Goal: Information Seeking & Learning: Learn about a topic

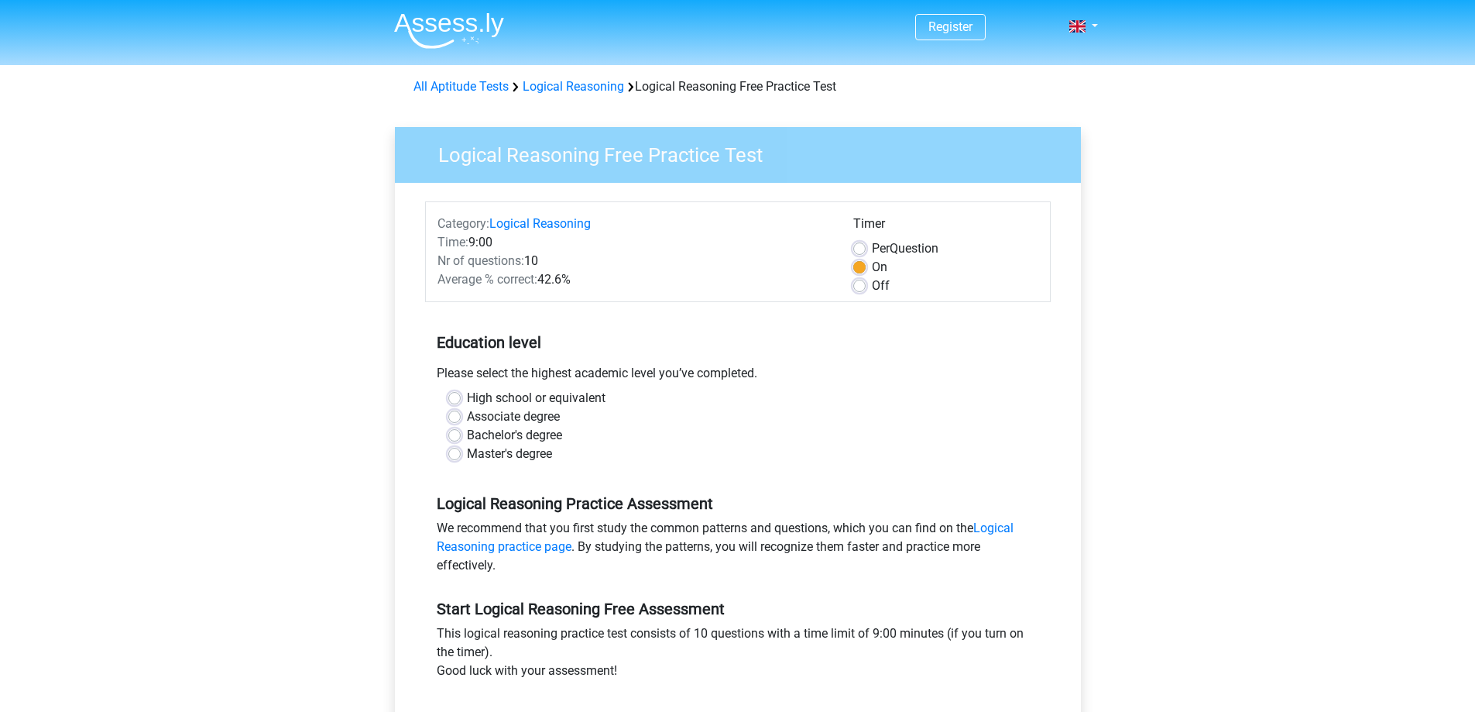
click at [467, 394] on label "High school or equivalent" at bounding box center [536, 398] width 139 height 19
click at [456, 394] on input "High school or equivalent" at bounding box center [454, 396] width 12 height 15
radio input "true"
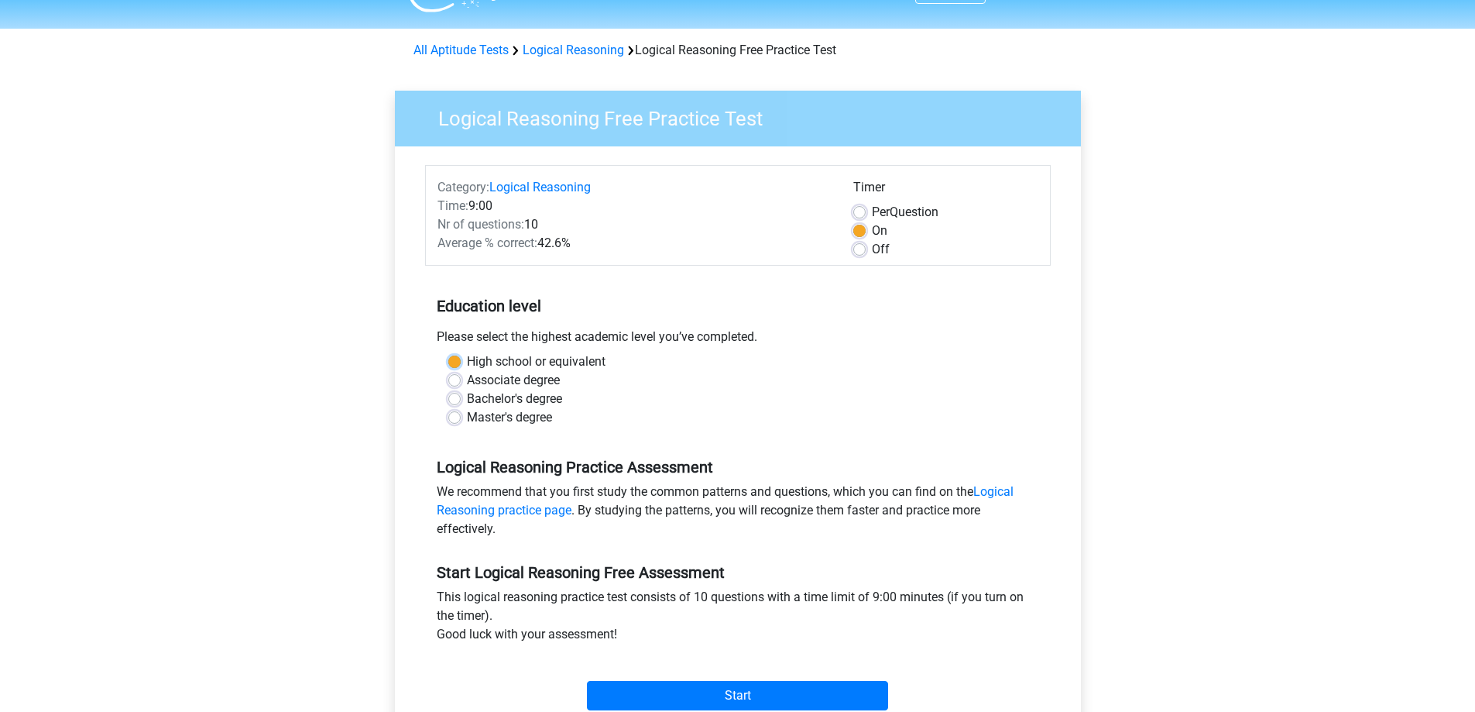
scroll to position [155, 0]
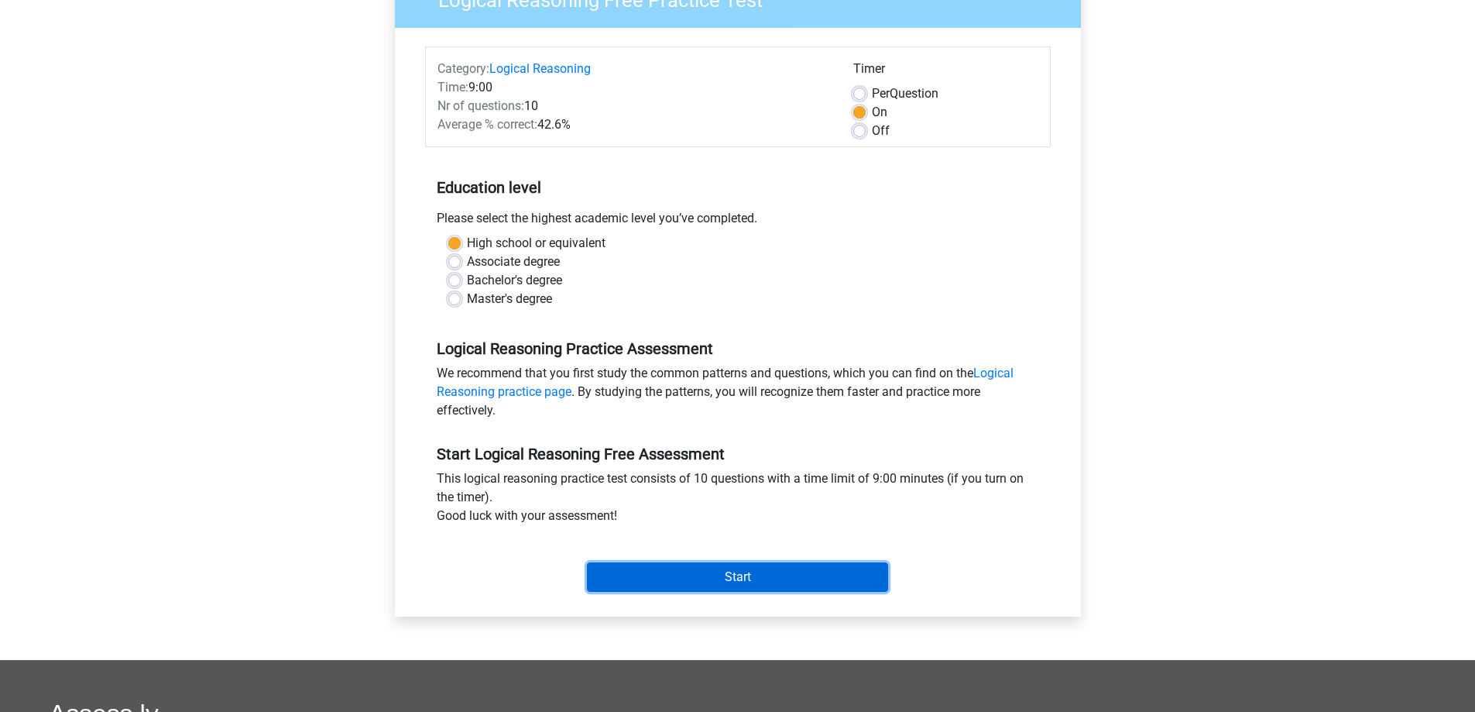
click at [661, 571] on input "Start" at bounding box center [737, 576] width 301 height 29
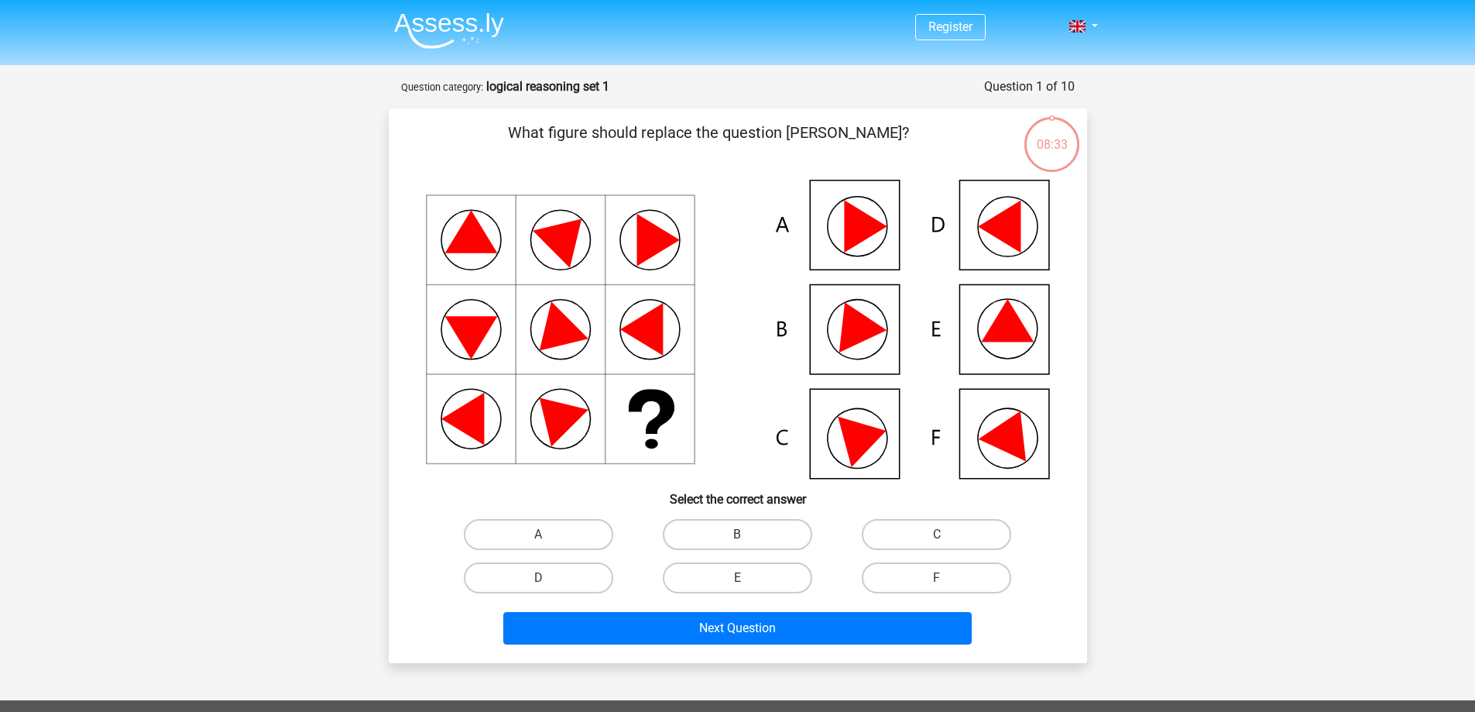
click at [745, 534] on input "B" at bounding box center [742, 539] width 10 height 10
radio input "true"
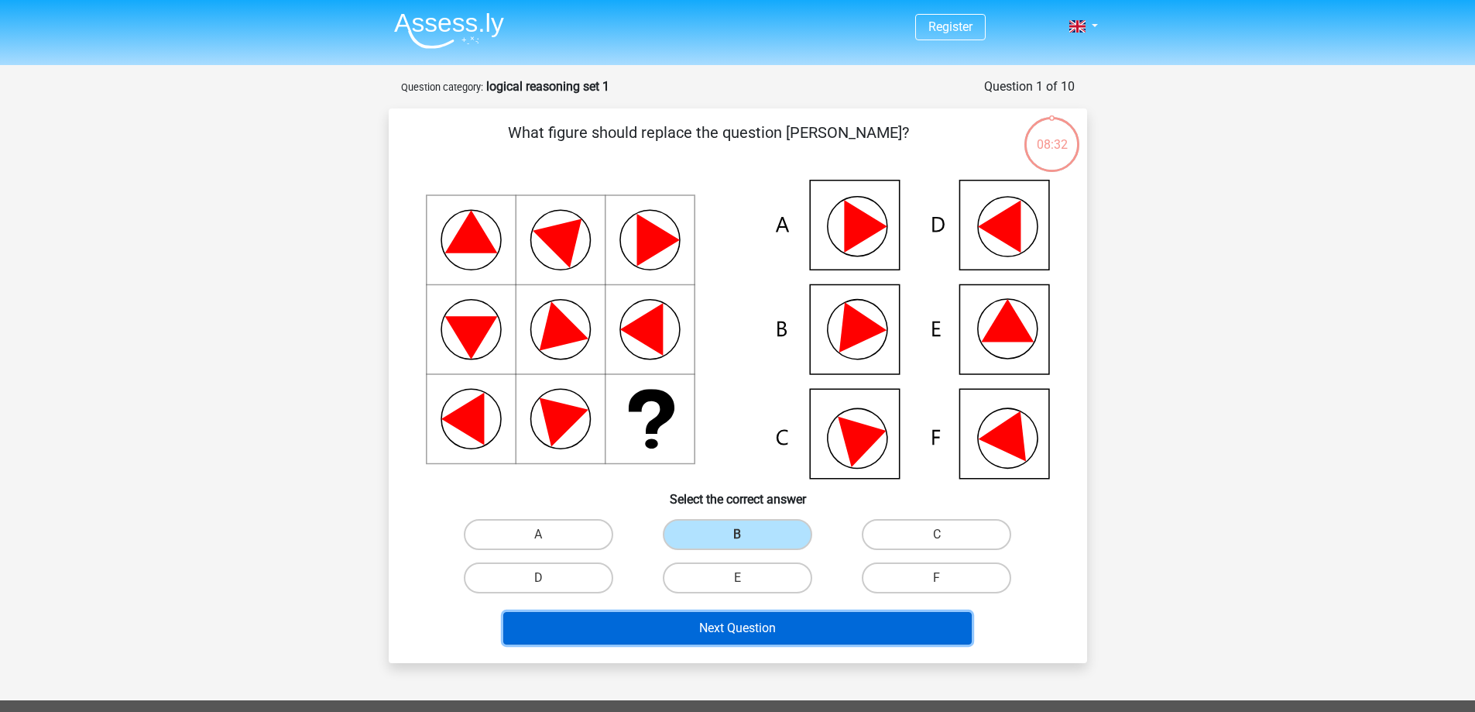
click at [734, 623] on button "Next Question" at bounding box center [737, 628] width 469 height 33
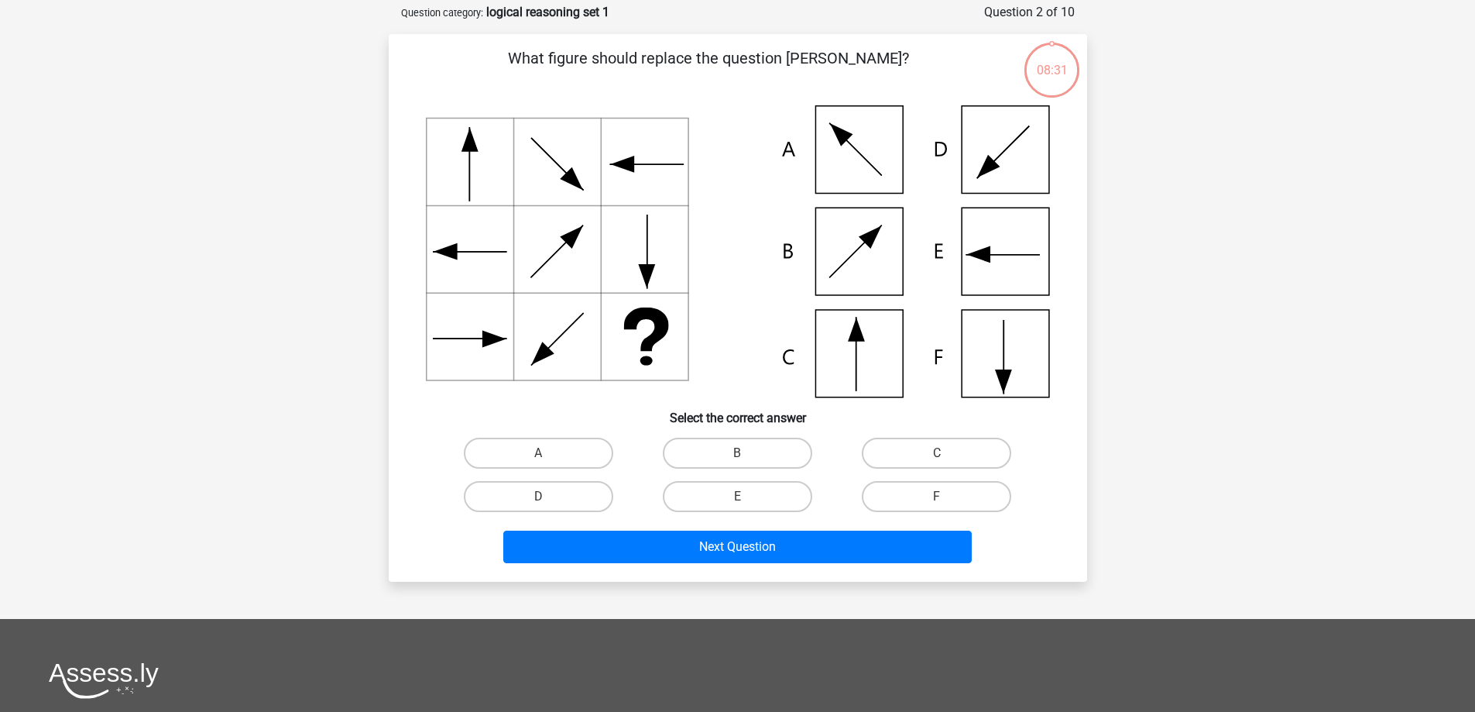
scroll to position [77, 0]
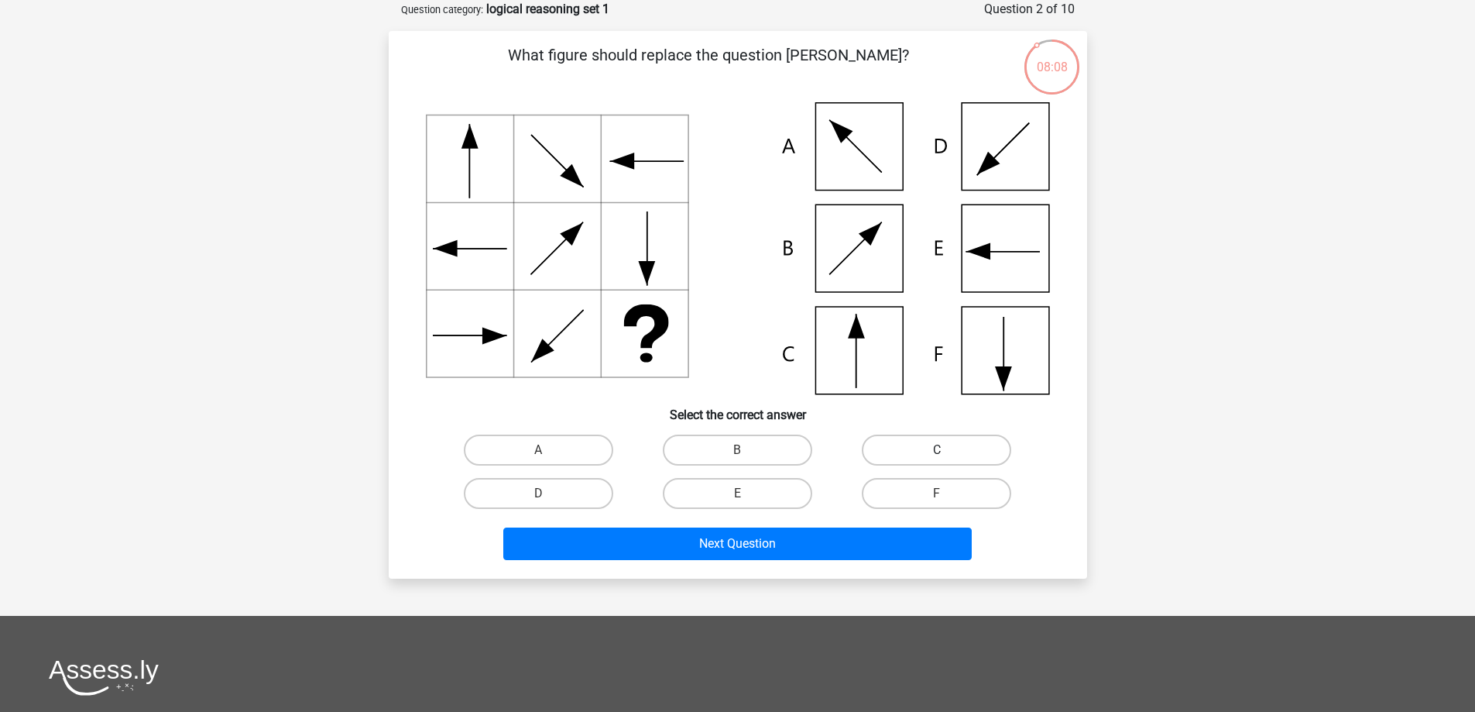
click at [913, 438] on label "C" at bounding box center [936, 449] width 149 height 31
click at [937, 450] on input "C" at bounding box center [942, 455] width 10 height 10
radio input "true"
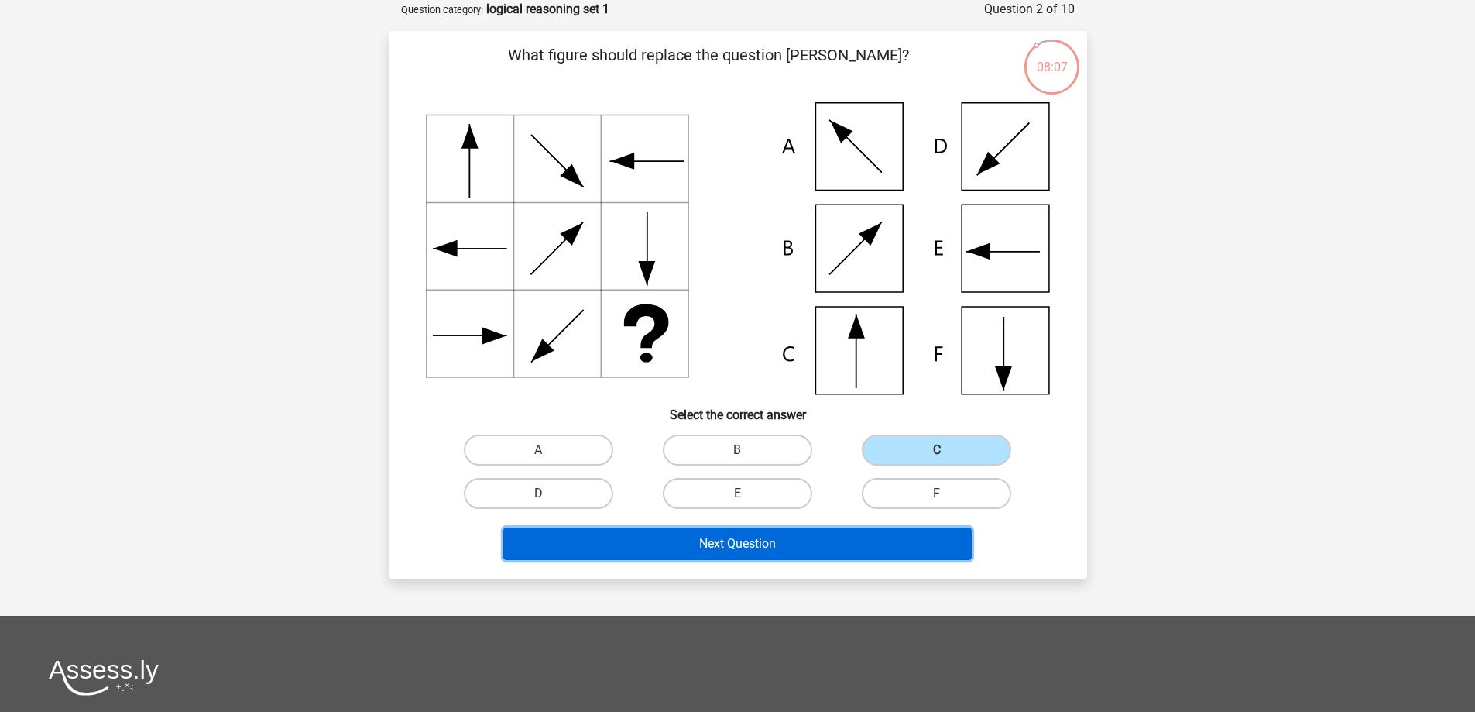
click at [877, 542] on button "Next Question" at bounding box center [737, 543] width 469 height 33
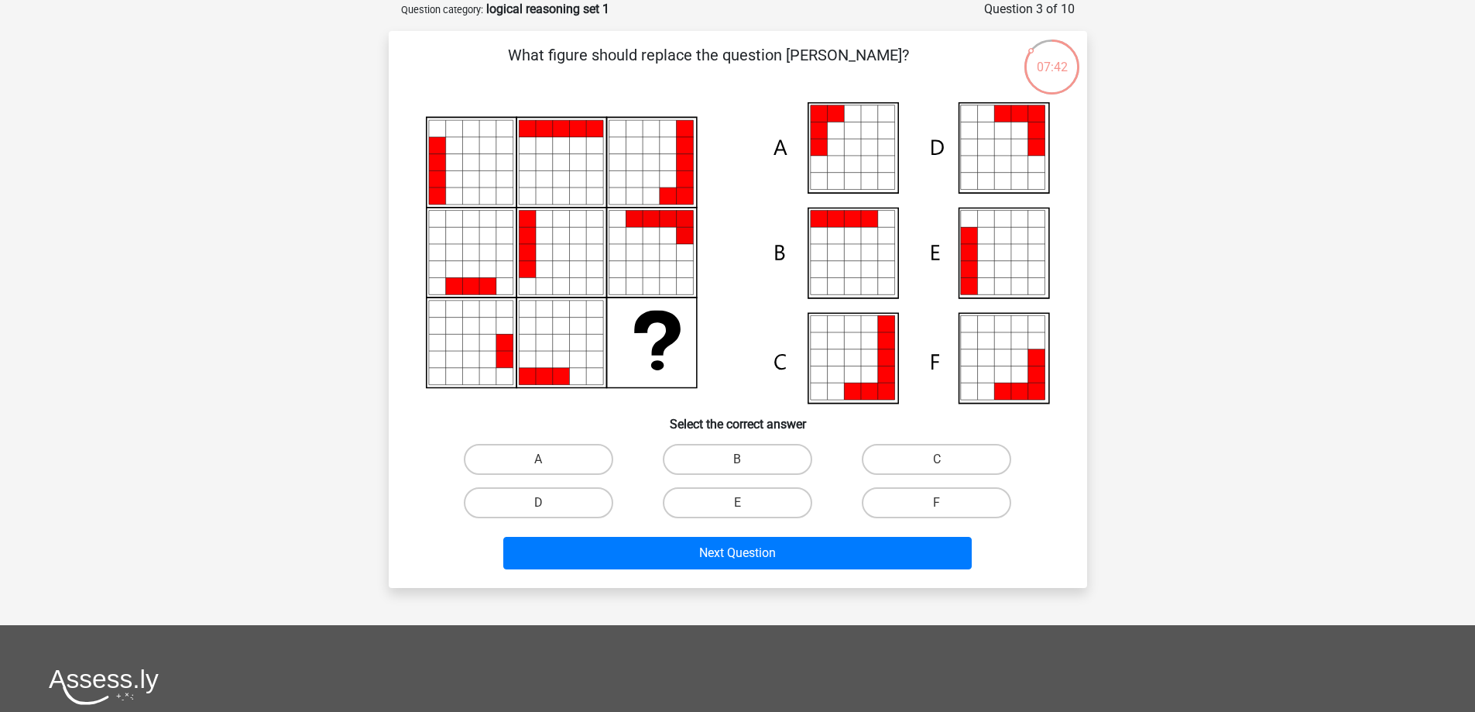
click at [812, 146] on icon at bounding box center [818, 147] width 17 height 17
click at [542, 455] on label "A" at bounding box center [538, 459] width 149 height 31
click at [542, 459] on input "A" at bounding box center [543, 464] width 10 height 10
radio input "true"
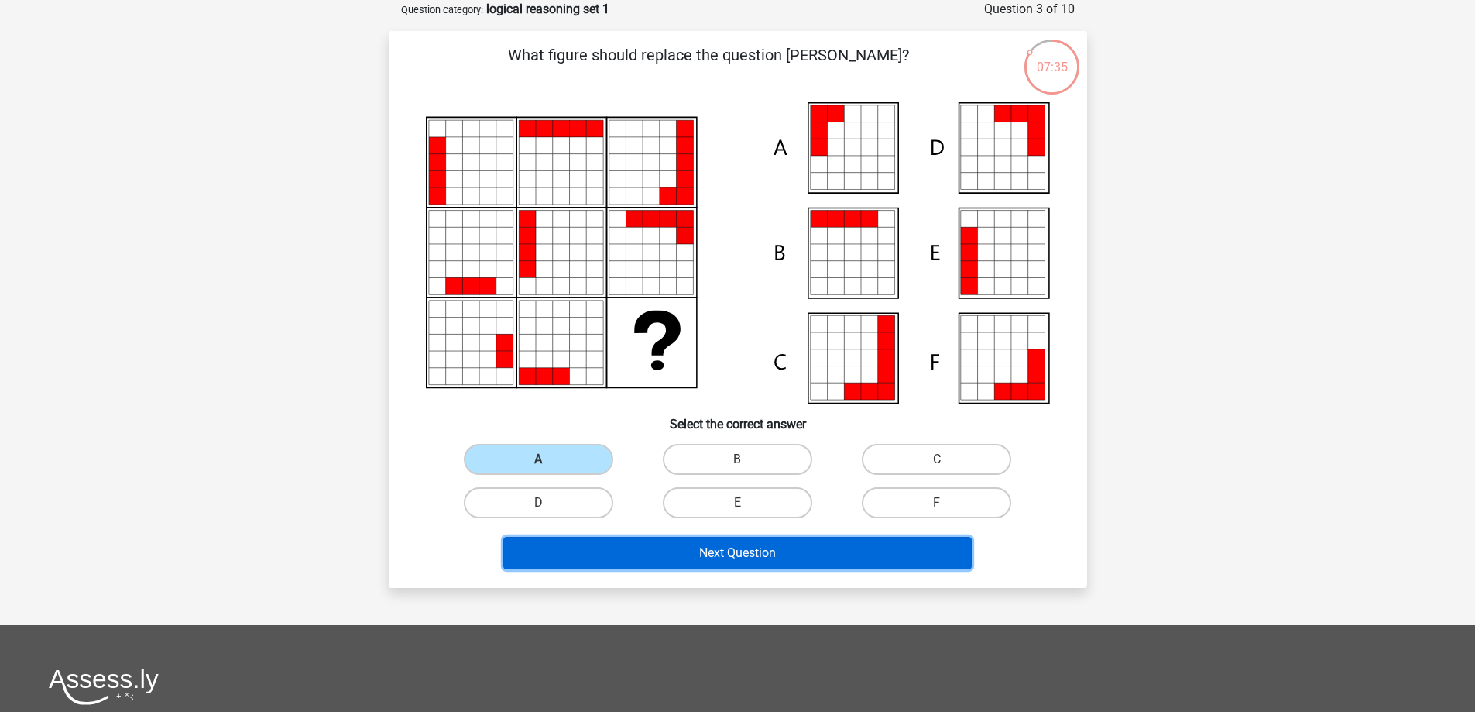
click at [877, 551] on button "Next Question" at bounding box center [737, 553] width 469 height 33
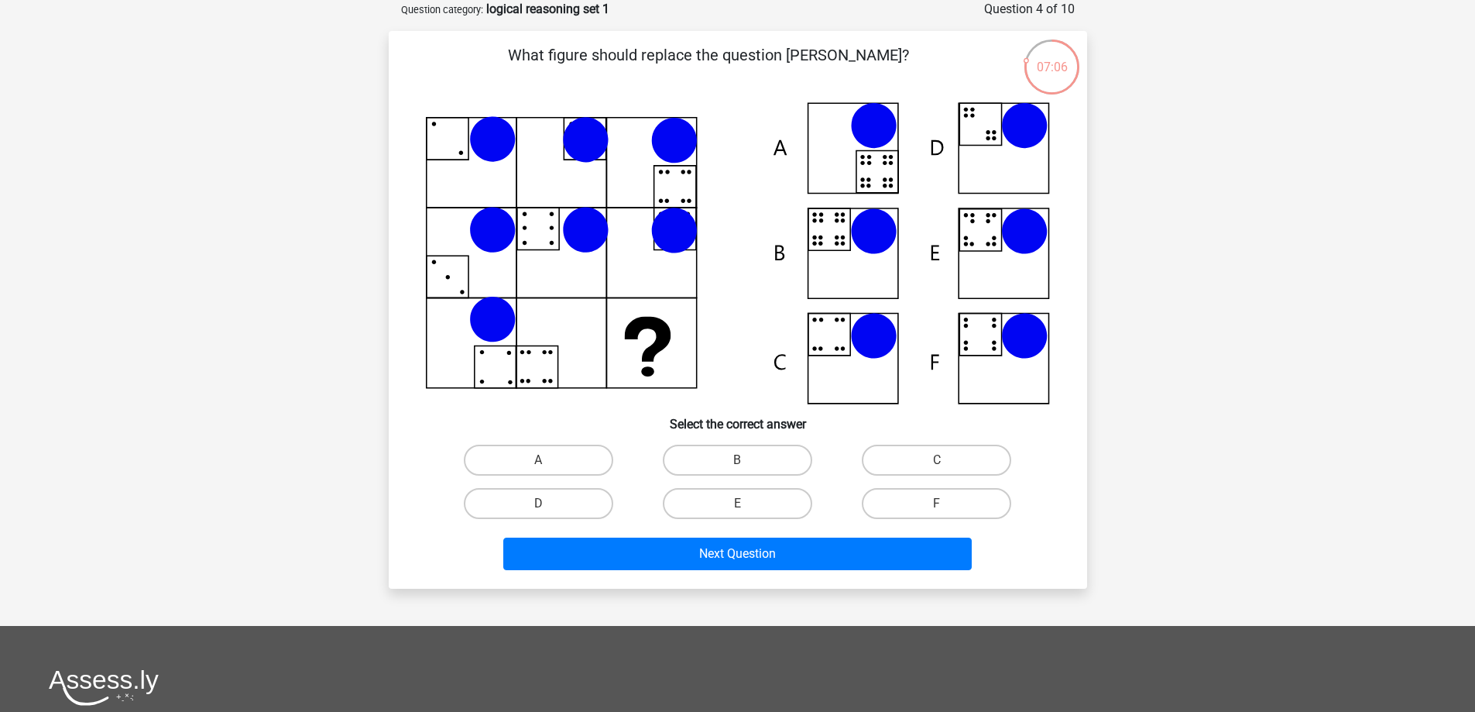
click at [1023, 242] on icon at bounding box center [1024, 231] width 46 height 46
click at [997, 148] on icon at bounding box center [738, 253] width 624 height 302
click at [887, 507] on label "F" at bounding box center [936, 503] width 149 height 31
click at [937, 507] on input "F" at bounding box center [942, 508] width 10 height 10
radio input "true"
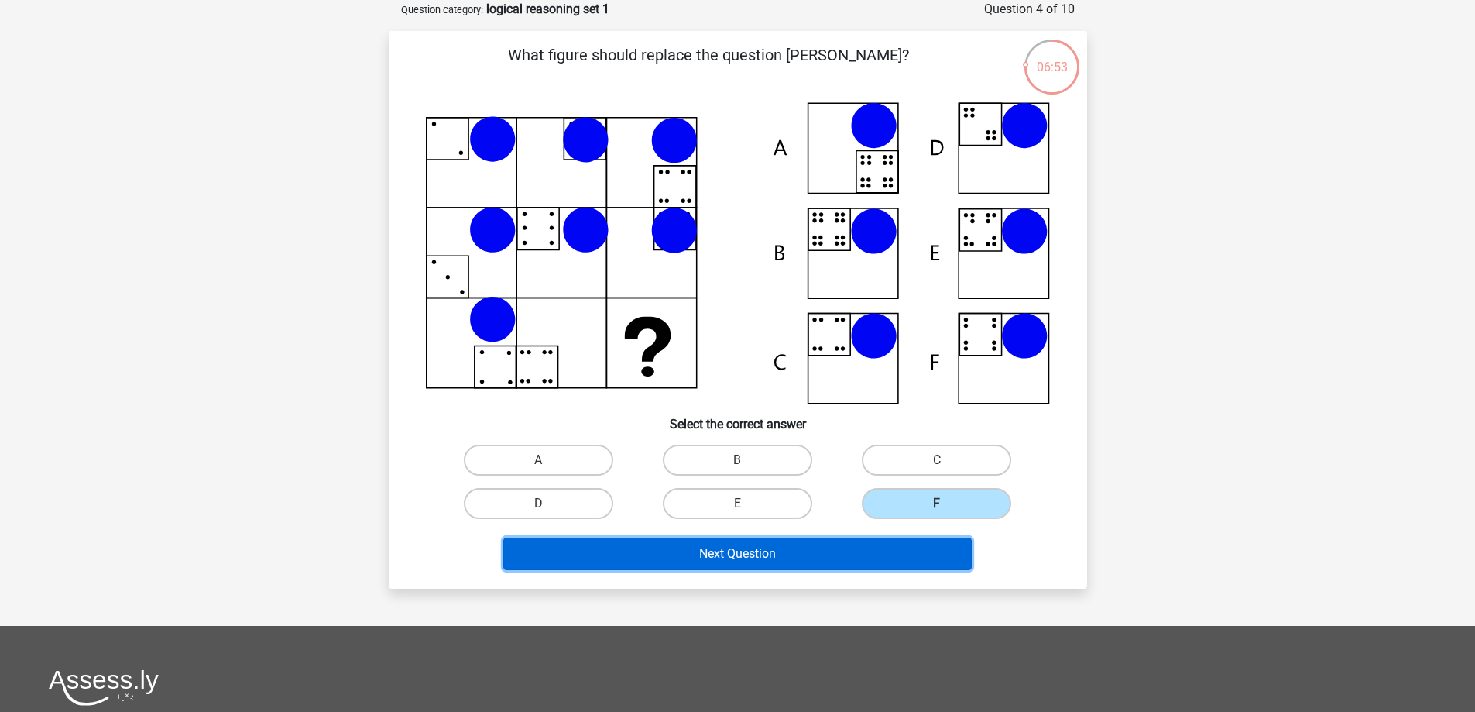
click at [864, 541] on button "Next Question" at bounding box center [737, 553] width 469 height 33
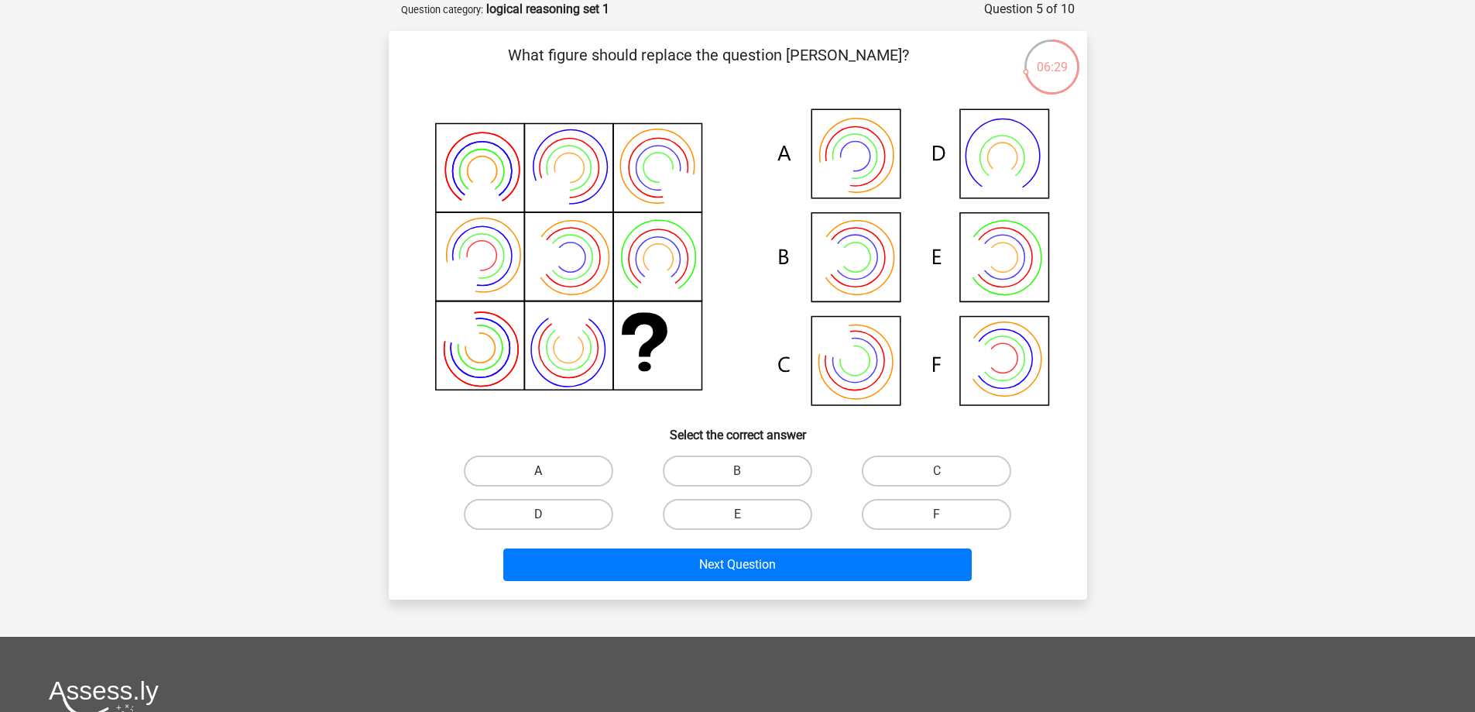
click at [537, 465] on label "A" at bounding box center [538, 470] width 149 height 31
click at [538, 471] on input "A" at bounding box center [543, 476] width 10 height 10
radio input "true"
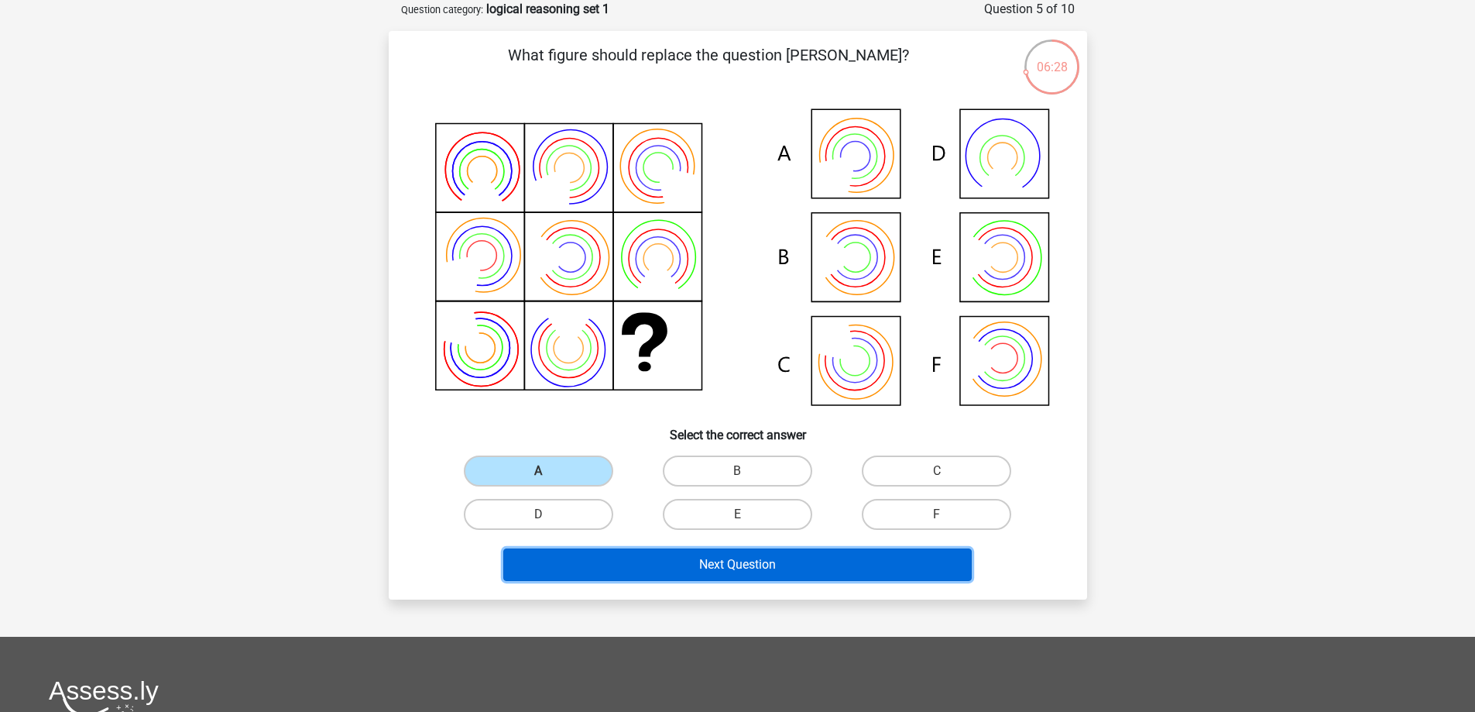
click at [675, 565] on button "Next Question" at bounding box center [737, 564] width 469 height 33
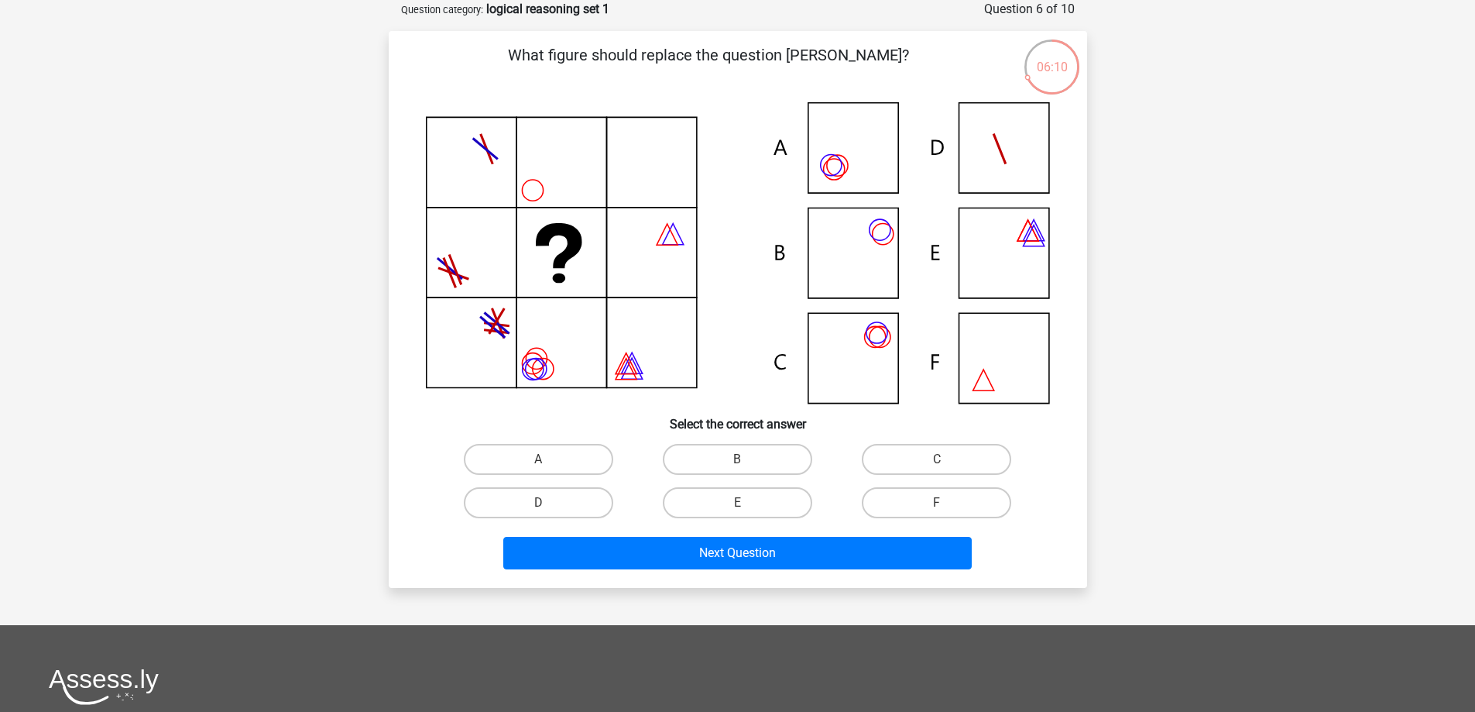
click at [550, 175] on icon at bounding box center [738, 252] width 624 height 301
click at [541, 453] on label "A" at bounding box center [538, 459] width 149 height 31
click at [541, 459] on input "A" at bounding box center [543, 464] width 10 height 10
radio input "true"
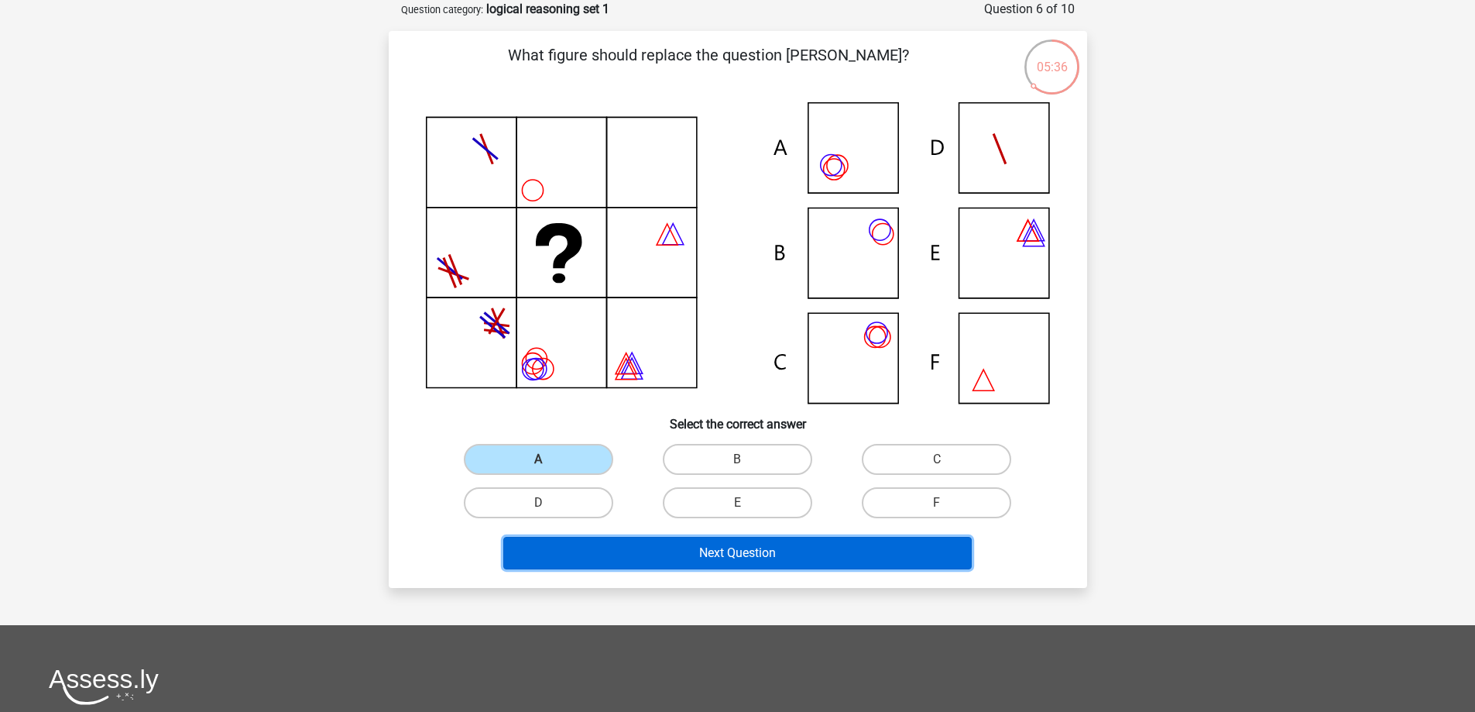
click at [706, 547] on button "Next Question" at bounding box center [737, 553] width 469 height 33
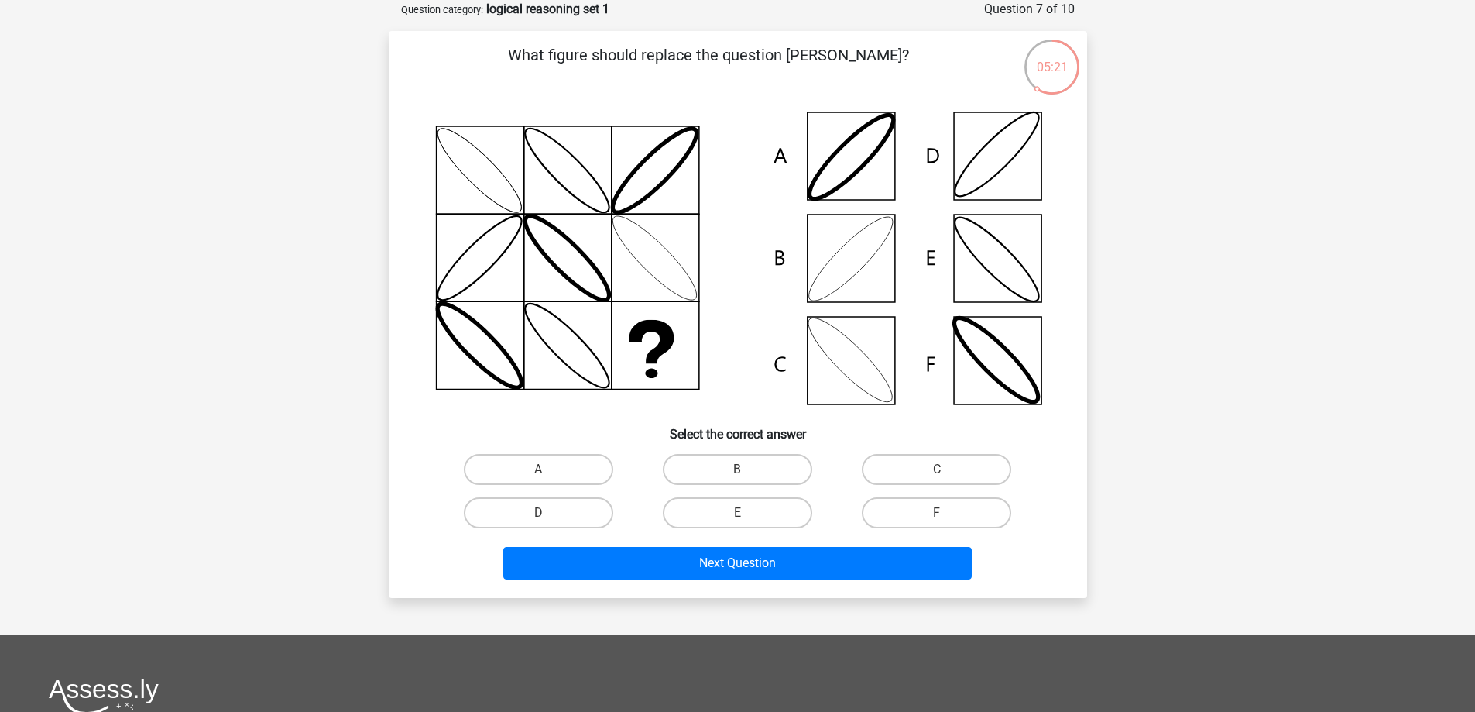
click at [1057, 613] on div "Register Nederlands English" at bounding box center [737, 483] width 1475 height 1121
click at [777, 464] on label "B" at bounding box center [737, 469] width 149 height 31
click at [747, 469] on input "B" at bounding box center [742, 474] width 10 height 10
radio input "true"
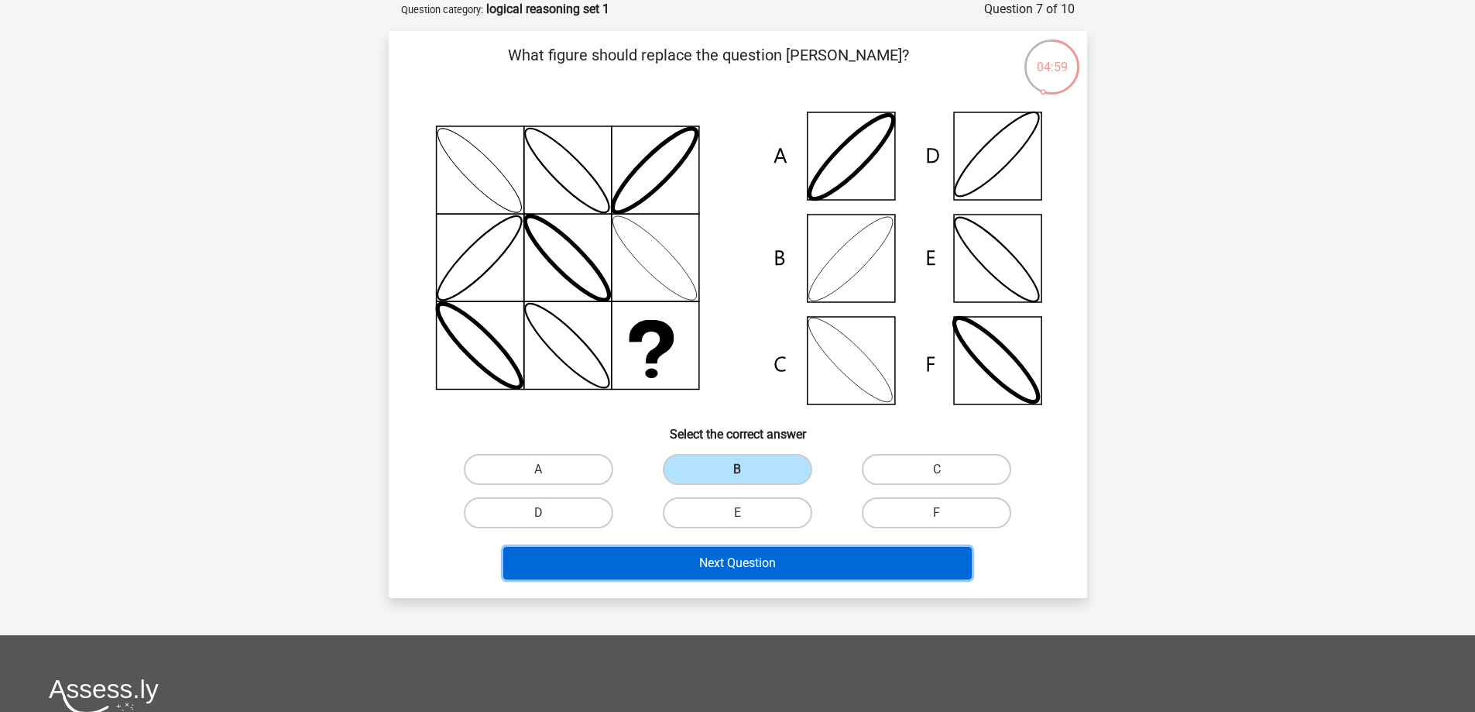
click at [757, 555] on button "Next Question" at bounding box center [737, 563] width 469 height 33
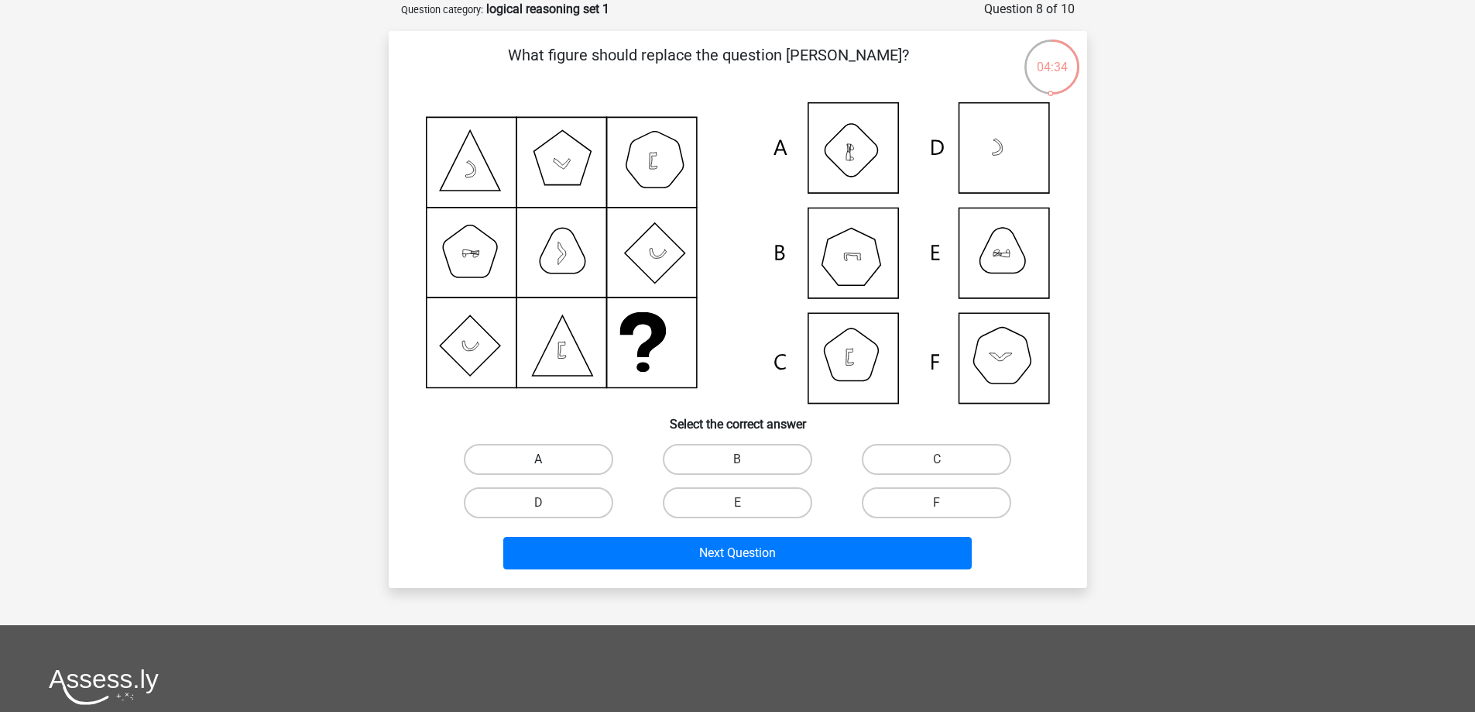
click at [555, 471] on label "A" at bounding box center [538, 459] width 149 height 31
click at [548, 469] on input "A" at bounding box center [543, 464] width 10 height 10
radio input "true"
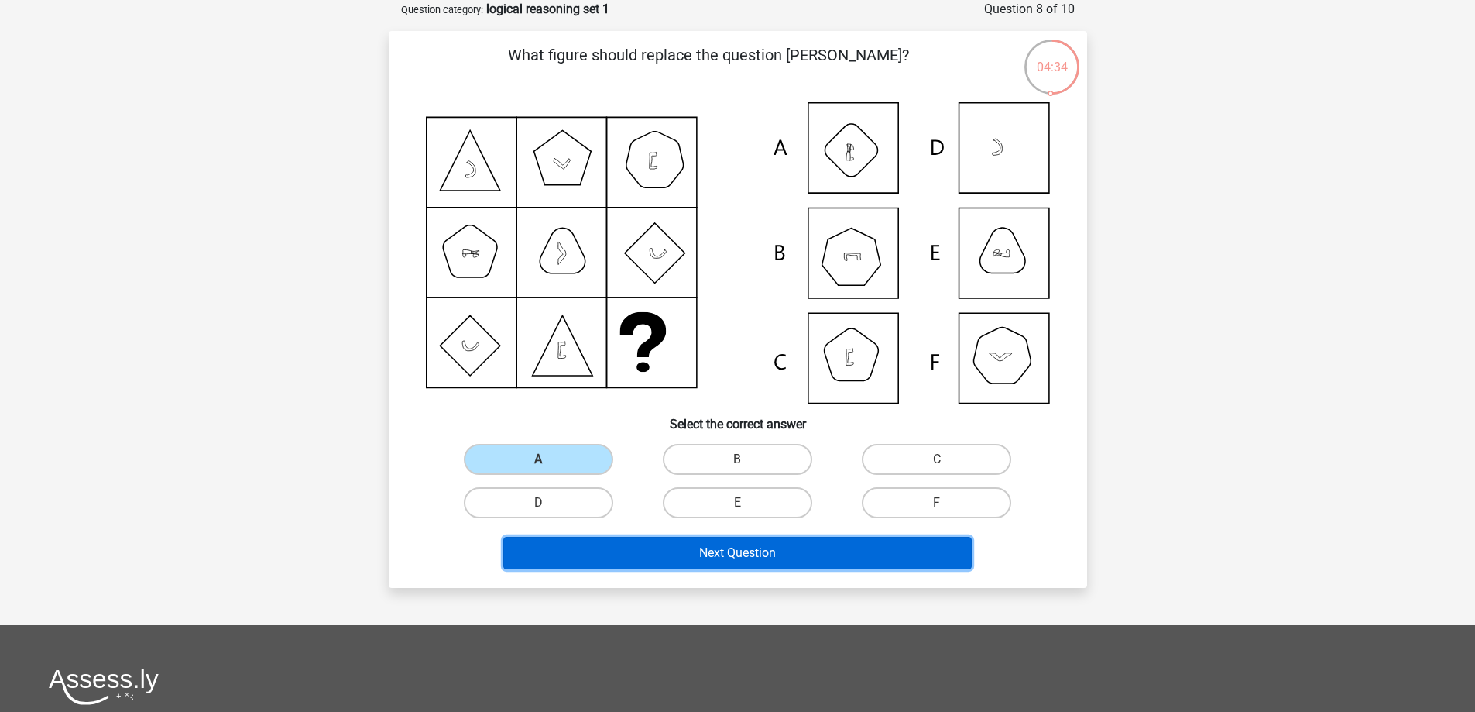
click at [621, 540] on button "Next Question" at bounding box center [737, 553] width 469 height 33
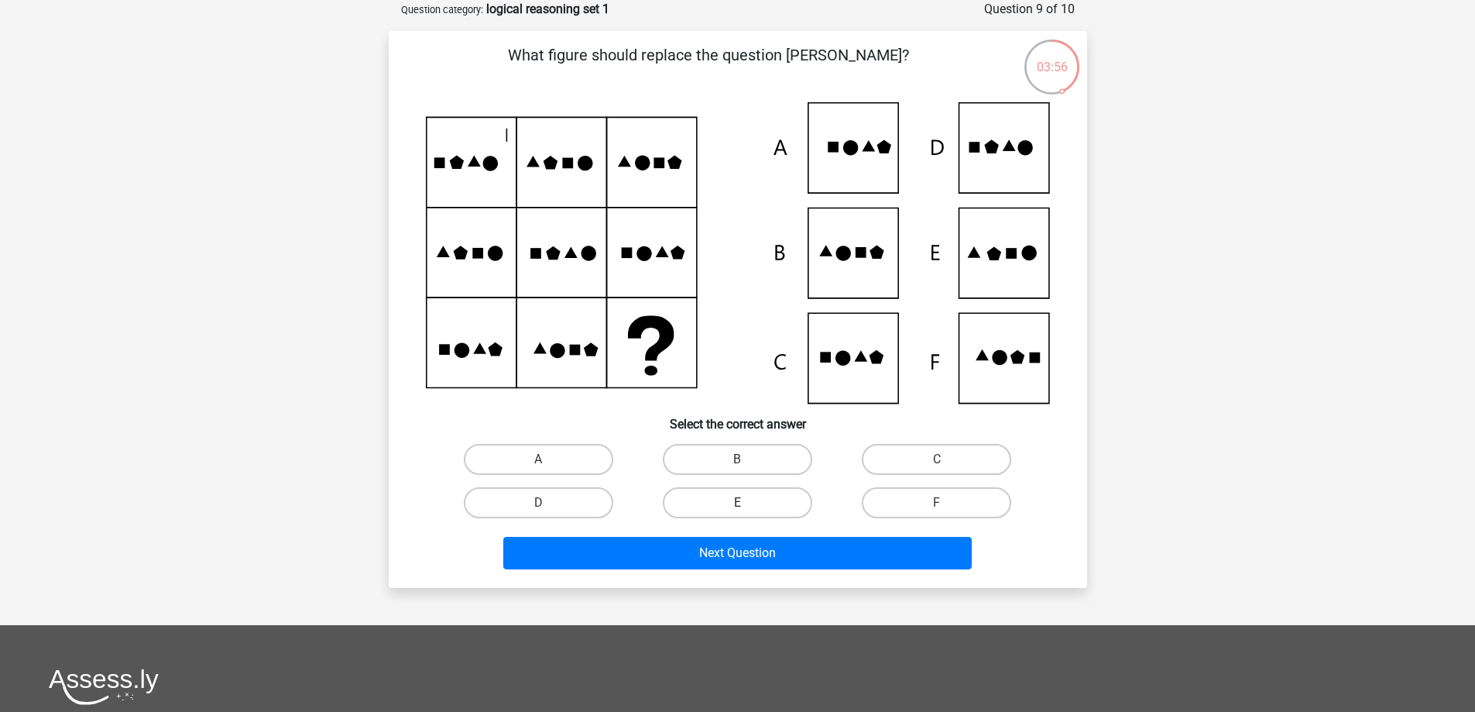
click at [701, 510] on label "E" at bounding box center [737, 502] width 149 height 31
click at [737, 510] on input "E" at bounding box center [742, 508] width 10 height 10
radio input "true"
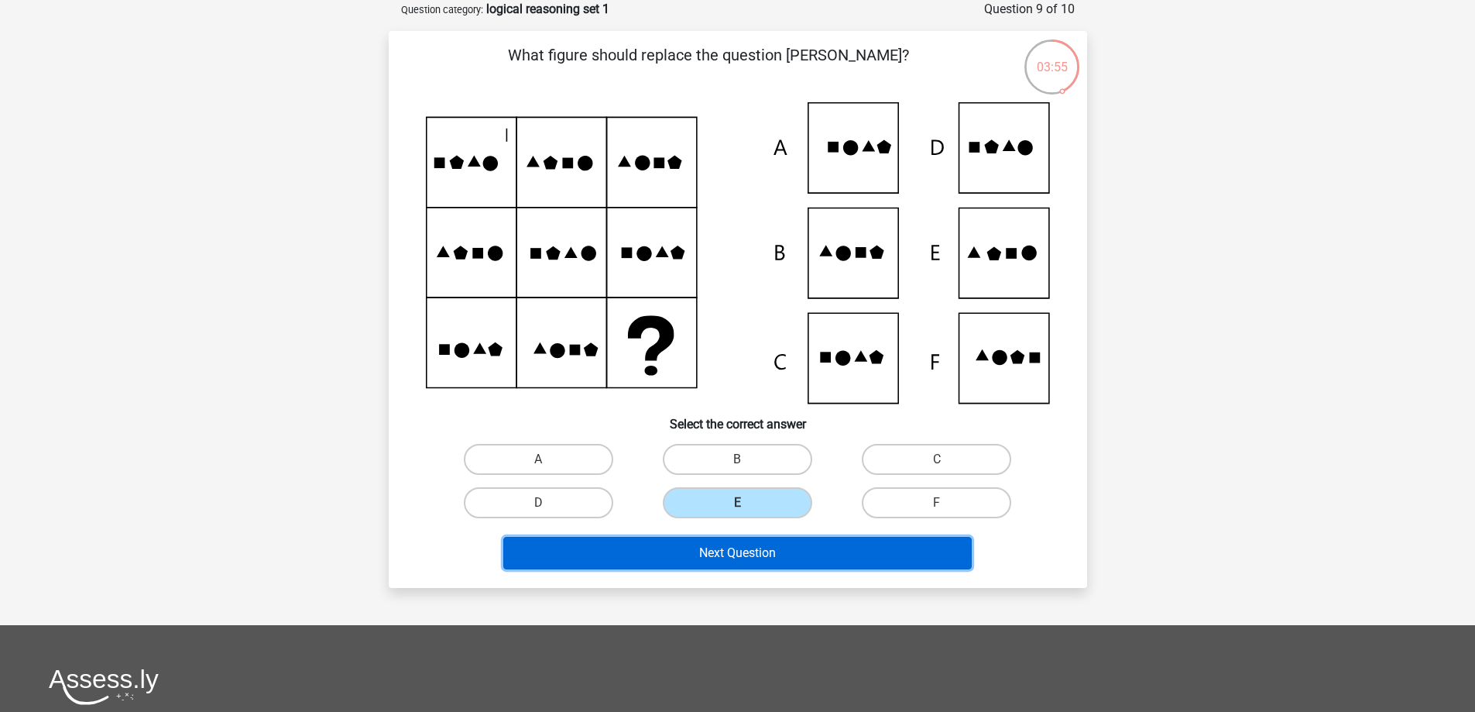
click at [677, 547] on button "Next Question" at bounding box center [737, 553] width 469 height 33
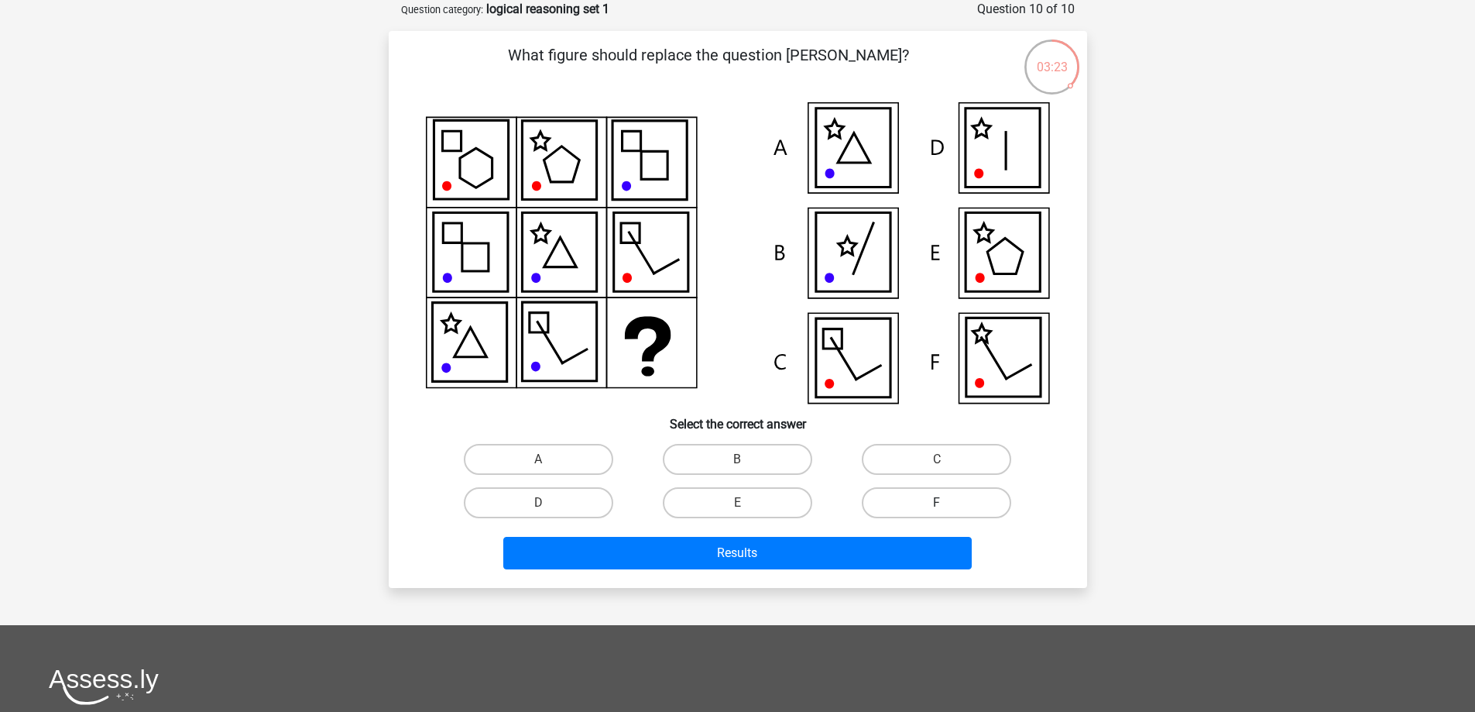
click at [891, 506] on label "F" at bounding box center [936, 502] width 149 height 31
click at [937, 506] on input "F" at bounding box center [942, 508] width 10 height 10
radio input "true"
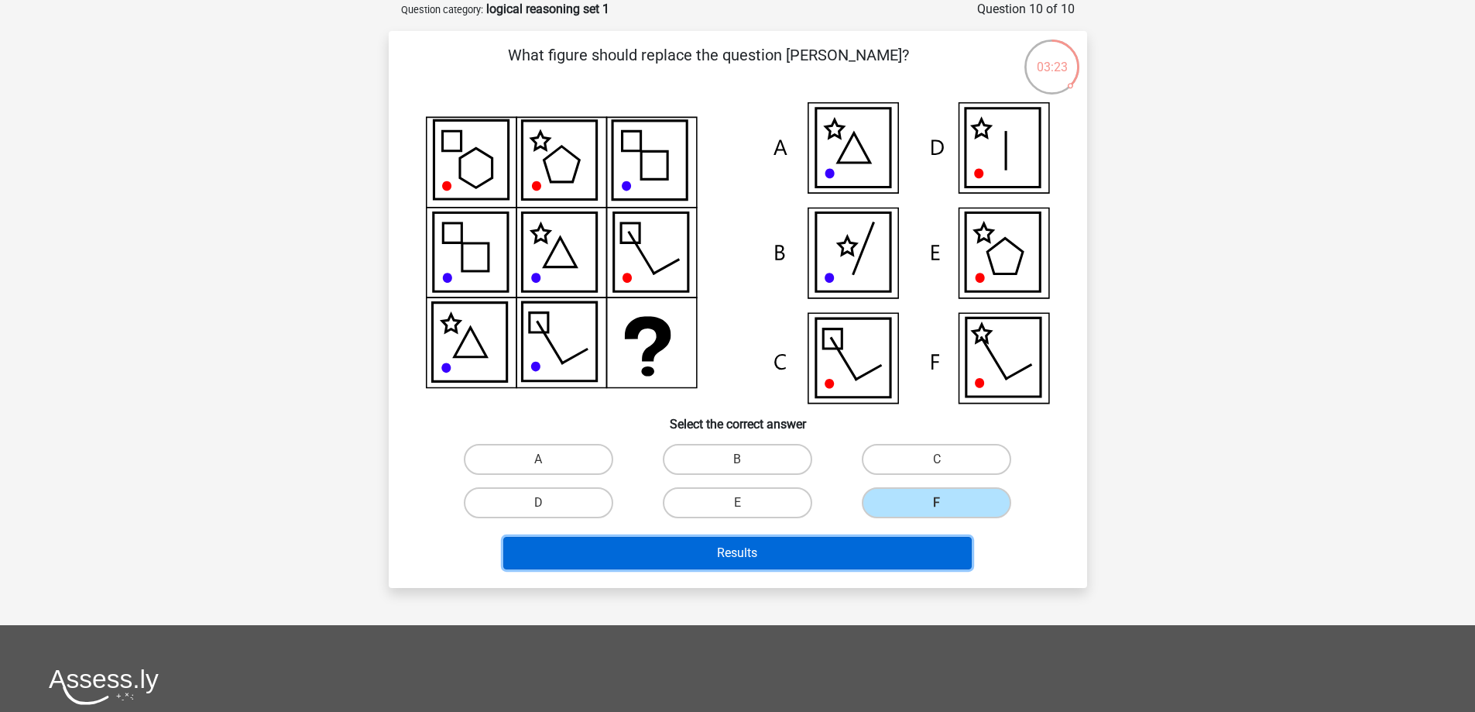
click at [851, 537] on button "Results" at bounding box center [737, 553] width 469 height 33
